Goal: Find specific page/section: Find specific page/section

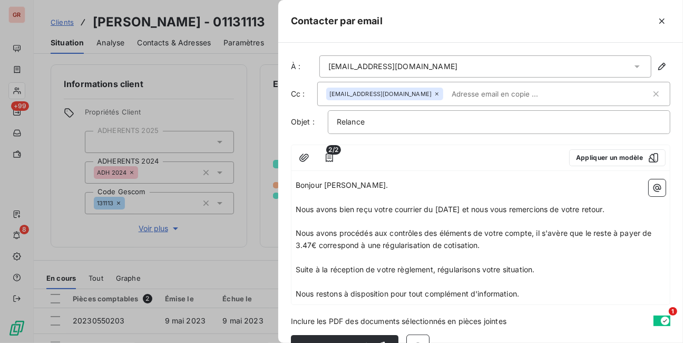
scroll to position [25, 0]
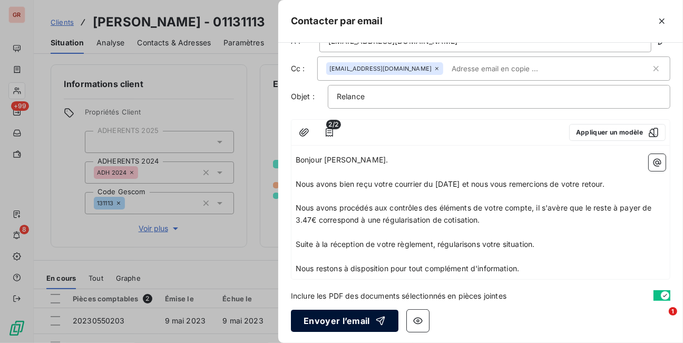
click at [358, 319] on button "Envoyer l’email" at bounding box center [345, 321] width 108 height 22
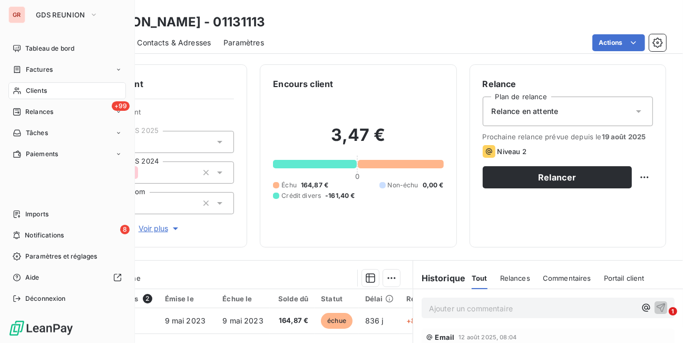
click at [32, 92] on span "Clients" at bounding box center [36, 90] width 21 height 9
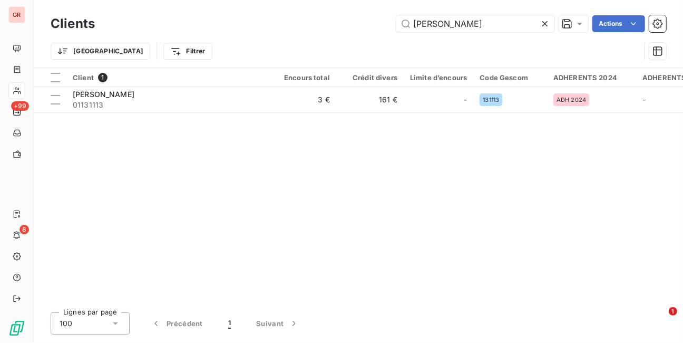
drag, startPoint x: 464, startPoint y: 25, endPoint x: 374, endPoint y: 23, distance: 89.7
click at [374, 23] on div "[PERSON_NAME] Actions" at bounding box center [387, 23] width 559 height 17
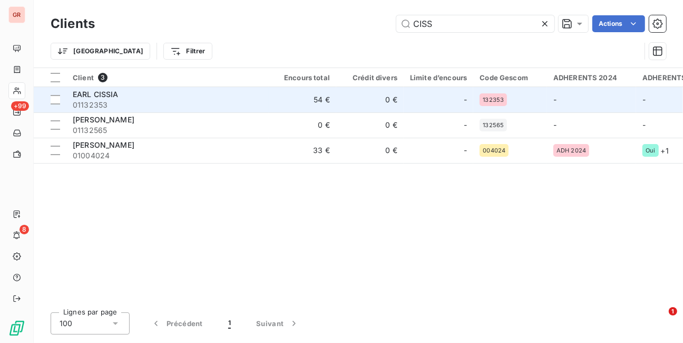
type input "CISS"
click at [117, 92] on span "EARL CISSIA" at bounding box center [96, 94] width 46 height 9
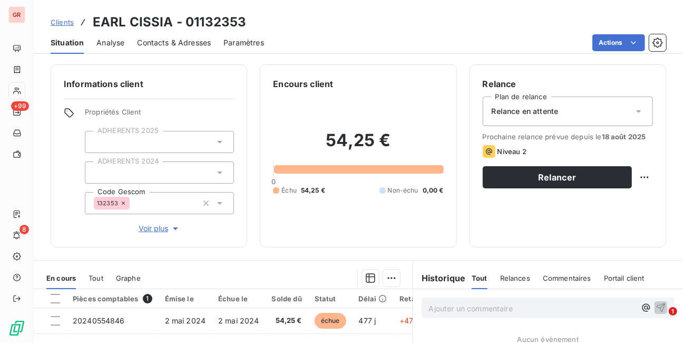
click at [195, 40] on span "Contacts & Adresses" at bounding box center [174, 42] width 74 height 11
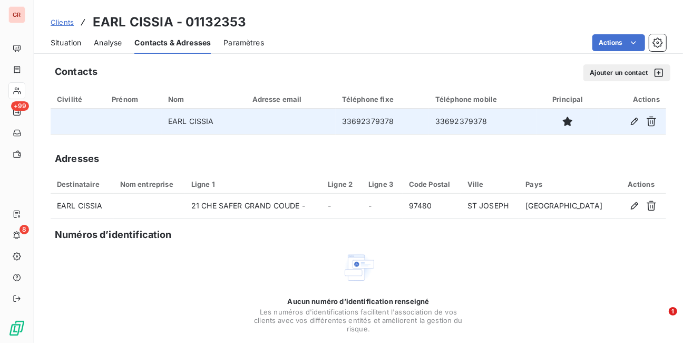
click at [279, 123] on td at bounding box center [291, 121] width 90 height 25
click at [278, 120] on td at bounding box center [291, 121] width 90 height 25
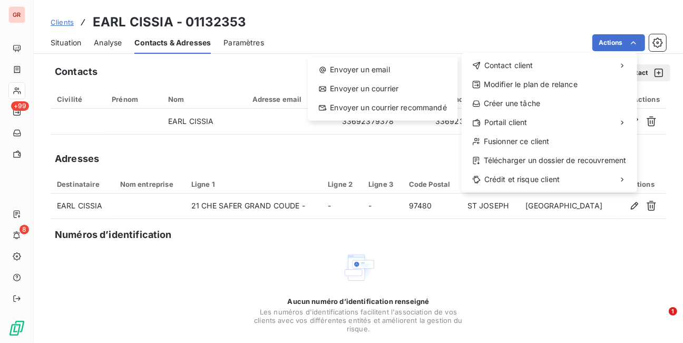
click at [135, 118] on html "GR +99 8 Clients EARL CISSIA - 01132353 Situation Analyse Contacts & Adresses P…" at bounding box center [341, 171] width 683 height 343
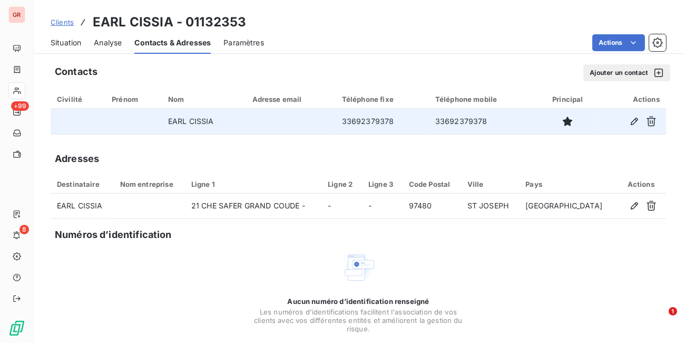
click at [182, 122] on td "EARL CISSIA" at bounding box center [204, 121] width 84 height 25
click at [267, 120] on td at bounding box center [291, 121] width 90 height 25
